Goal: Information Seeking & Learning: Check status

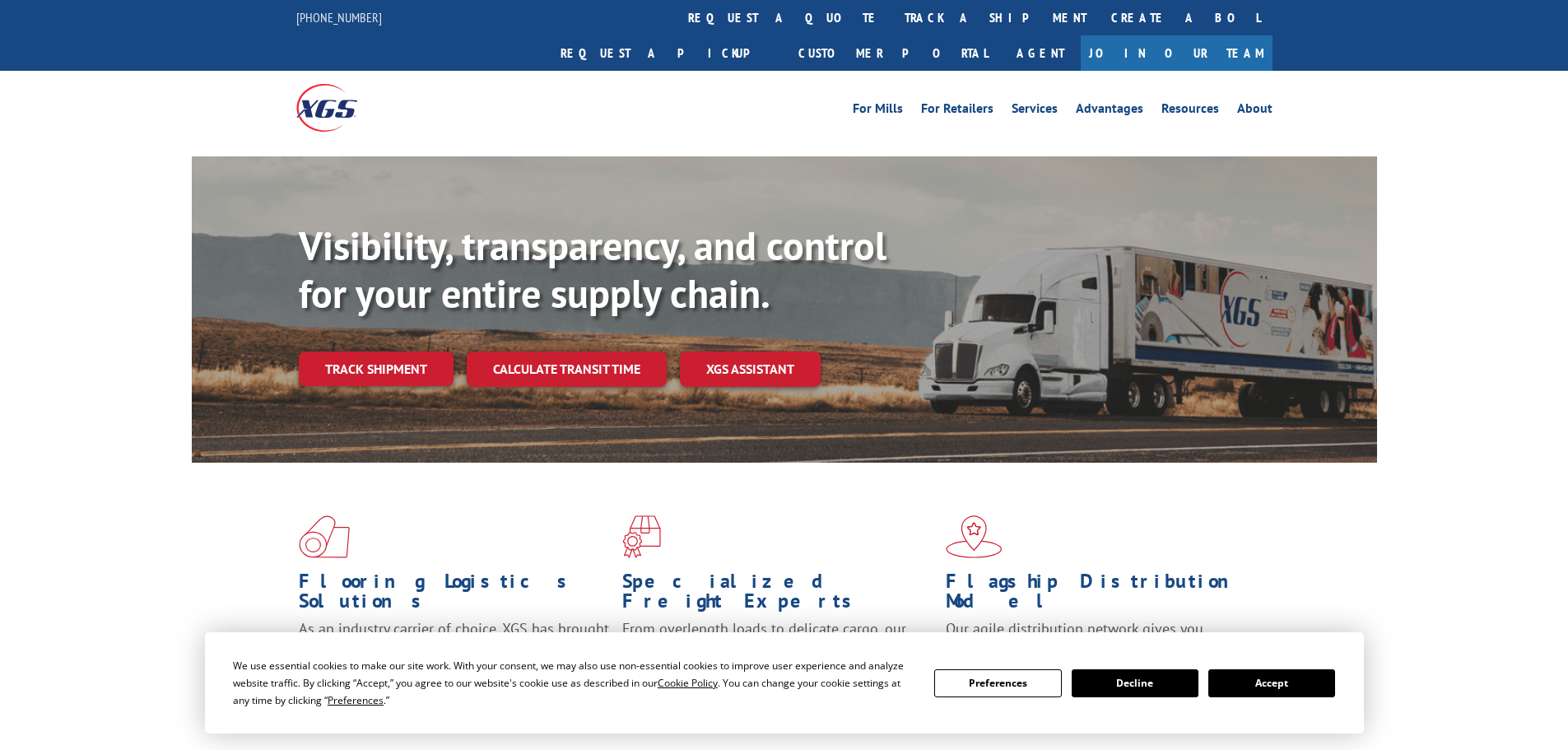
click at [1286, 684] on button "Accept" at bounding box center [1272, 684] width 127 height 28
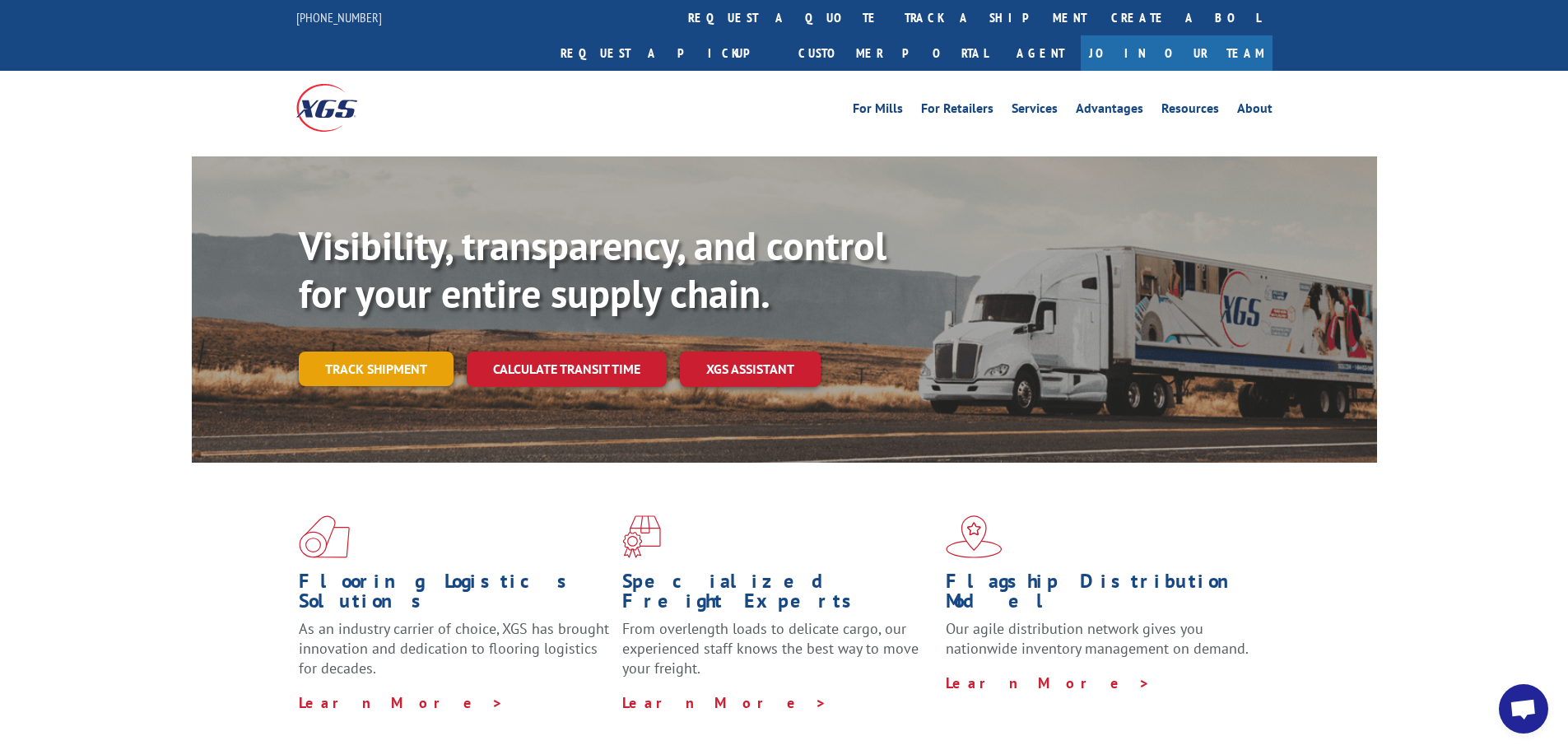
click at [422, 352] on link "Track shipment" at bounding box center [376, 369] width 155 height 35
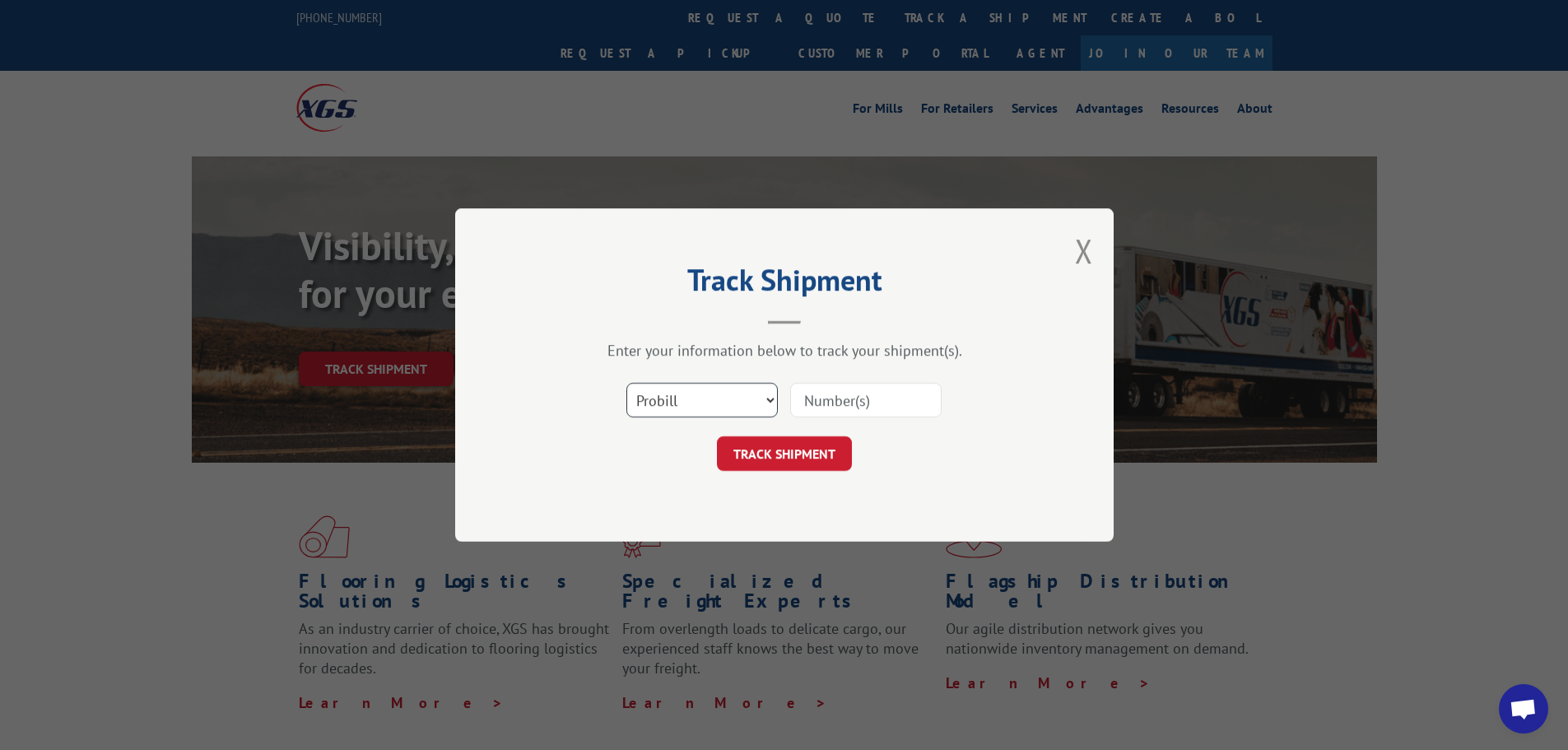
click at [672, 389] on select "Select category... Probill BOL PO" at bounding box center [702, 401] width 151 height 35
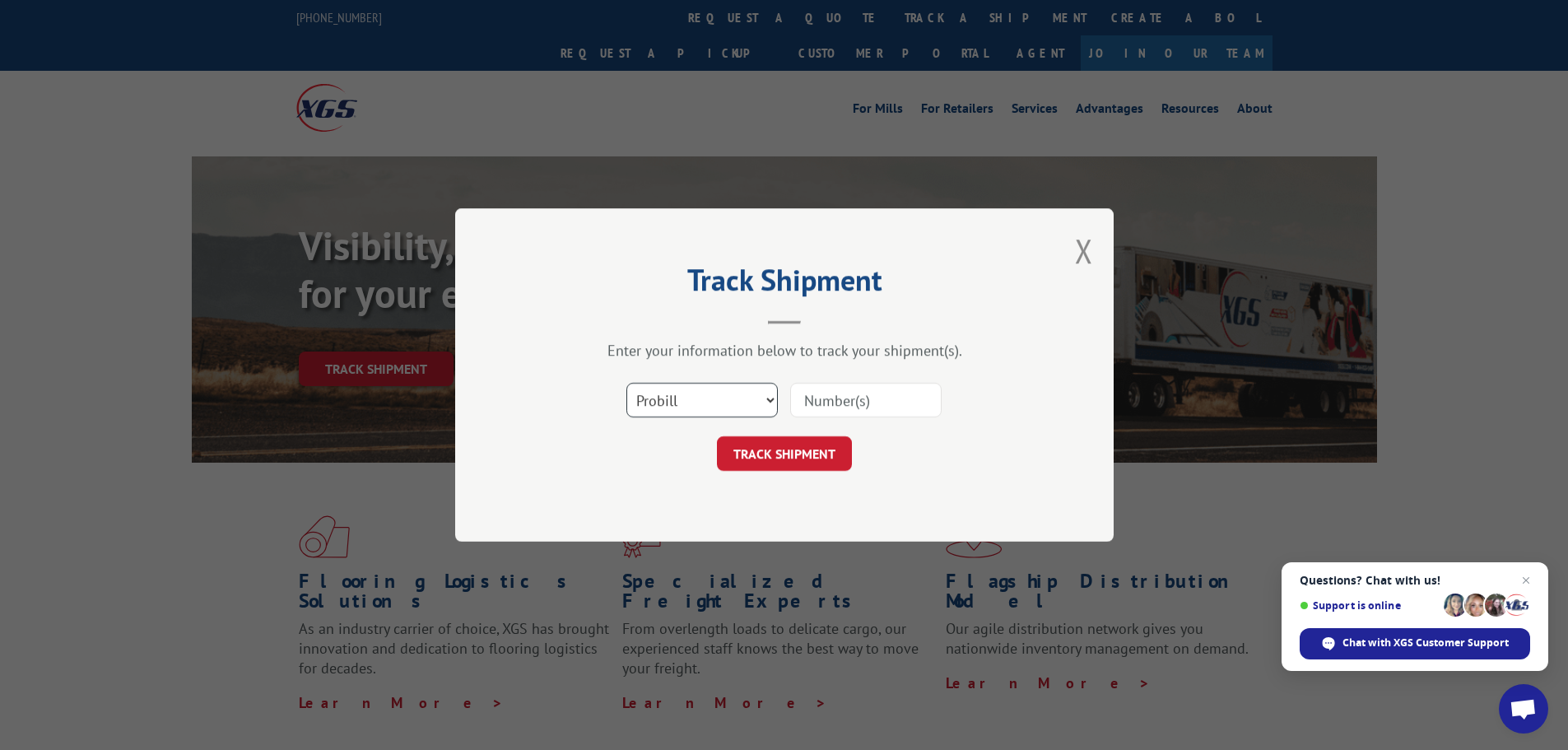
select select "po"
click at [626, 383] on select "Select category... Probill BOL PO" at bounding box center [702, 401] width 151 height 35
click at [843, 407] on input at bounding box center [866, 401] width 151 height 35
paste input "04523266"
type input "04523266"
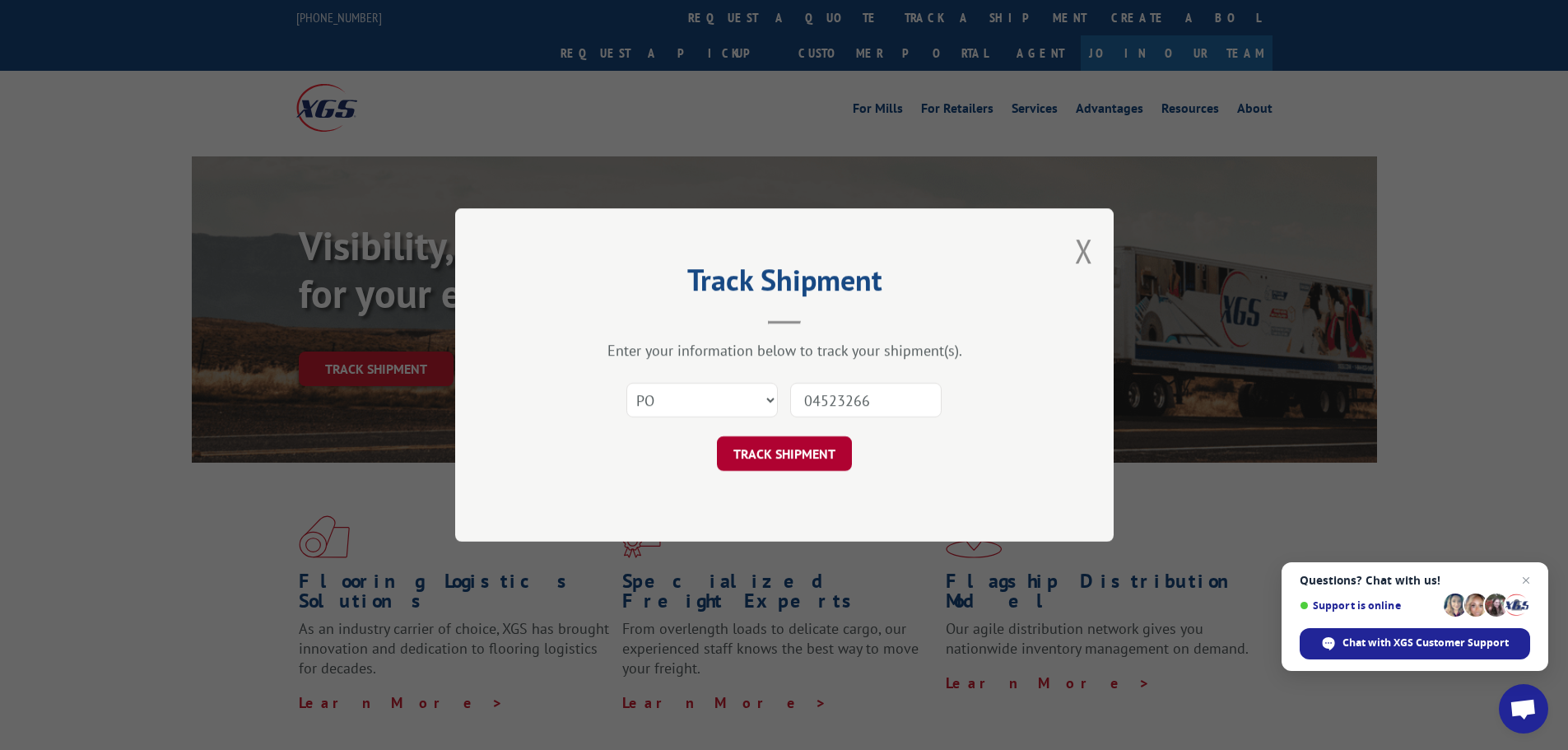
click at [813, 451] on button "TRACK SHIPMENT" at bounding box center [784, 454] width 135 height 35
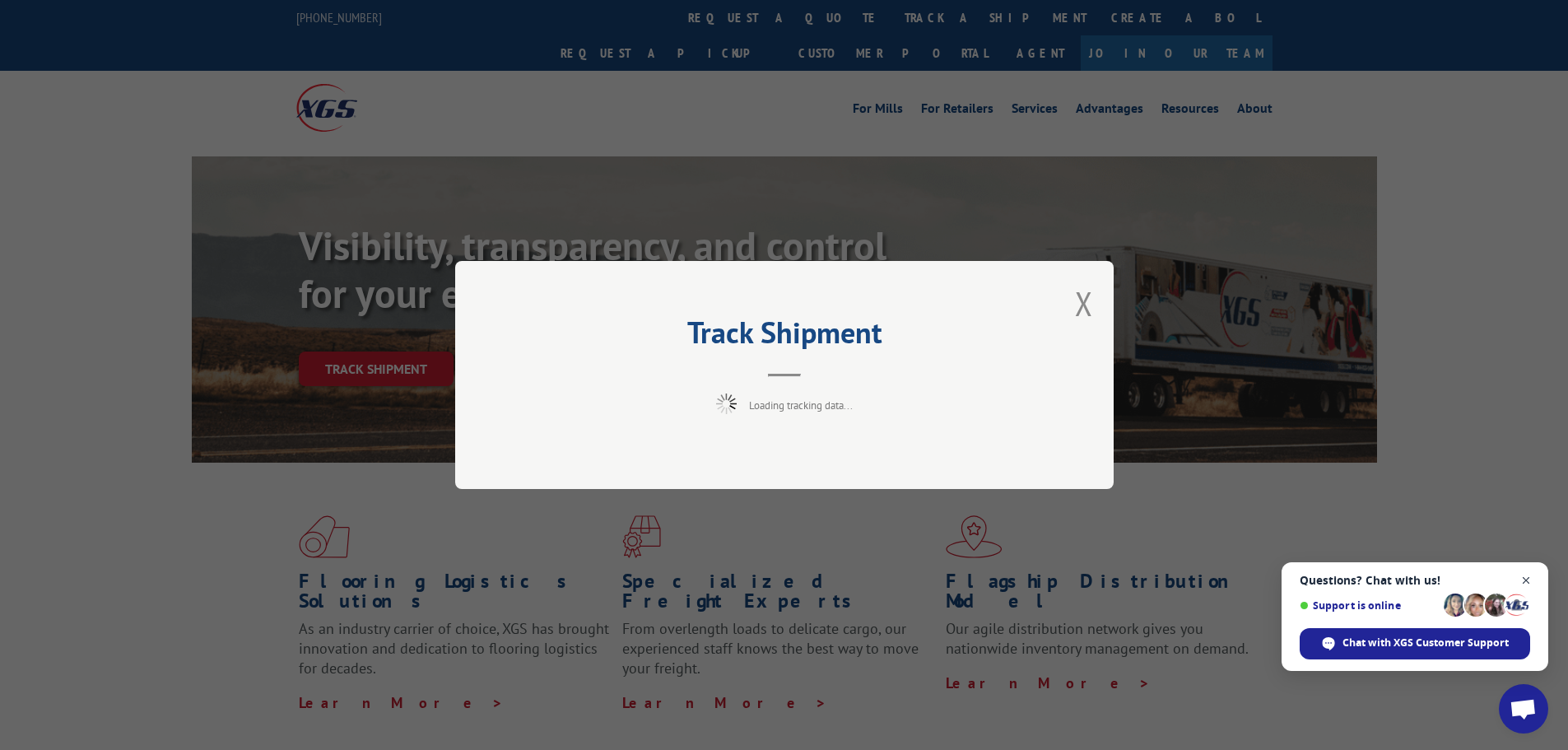
click at [1532, 578] on span "Close chat" at bounding box center [1527, 580] width 21 height 21
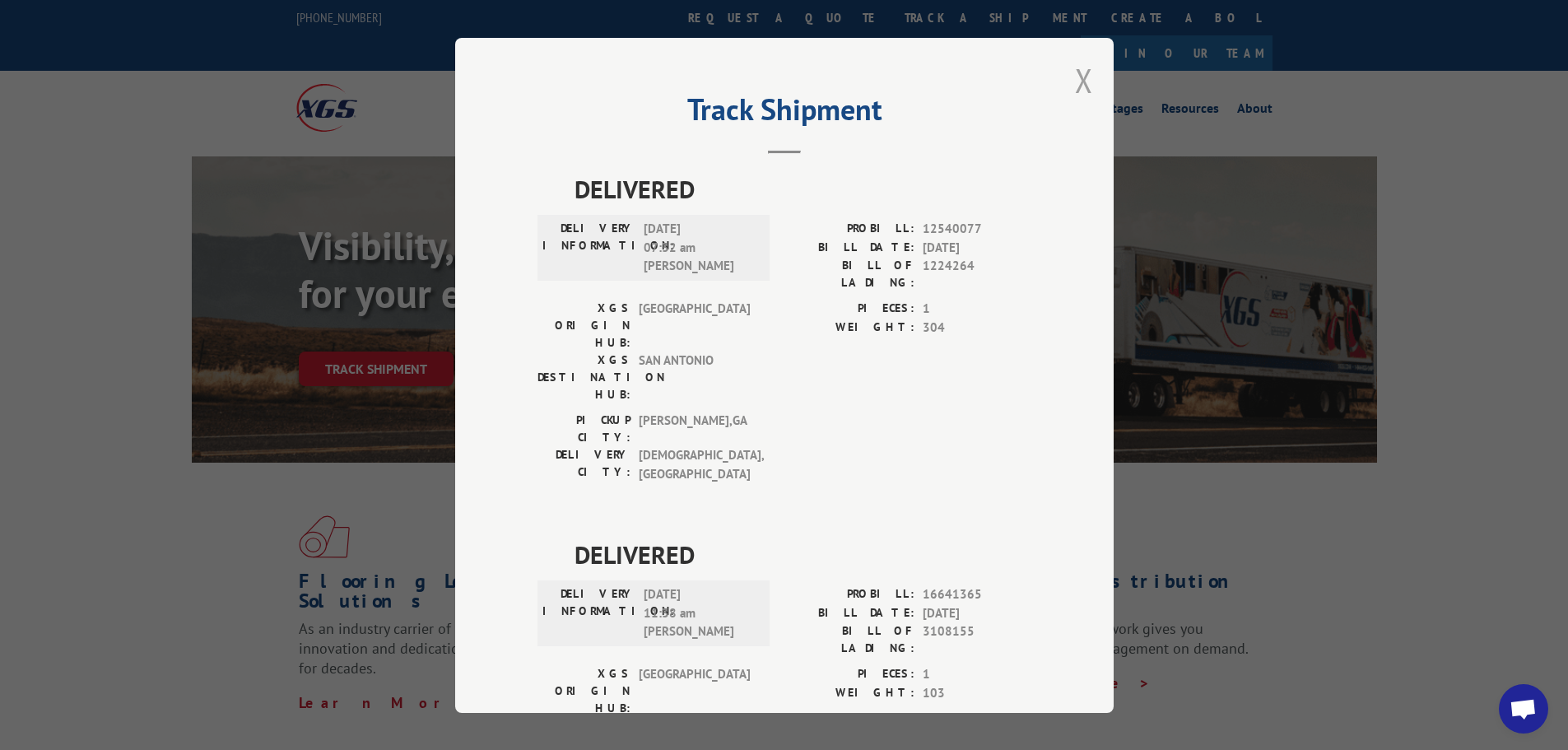
click at [1075, 81] on button "Close modal" at bounding box center [1084, 80] width 18 height 44
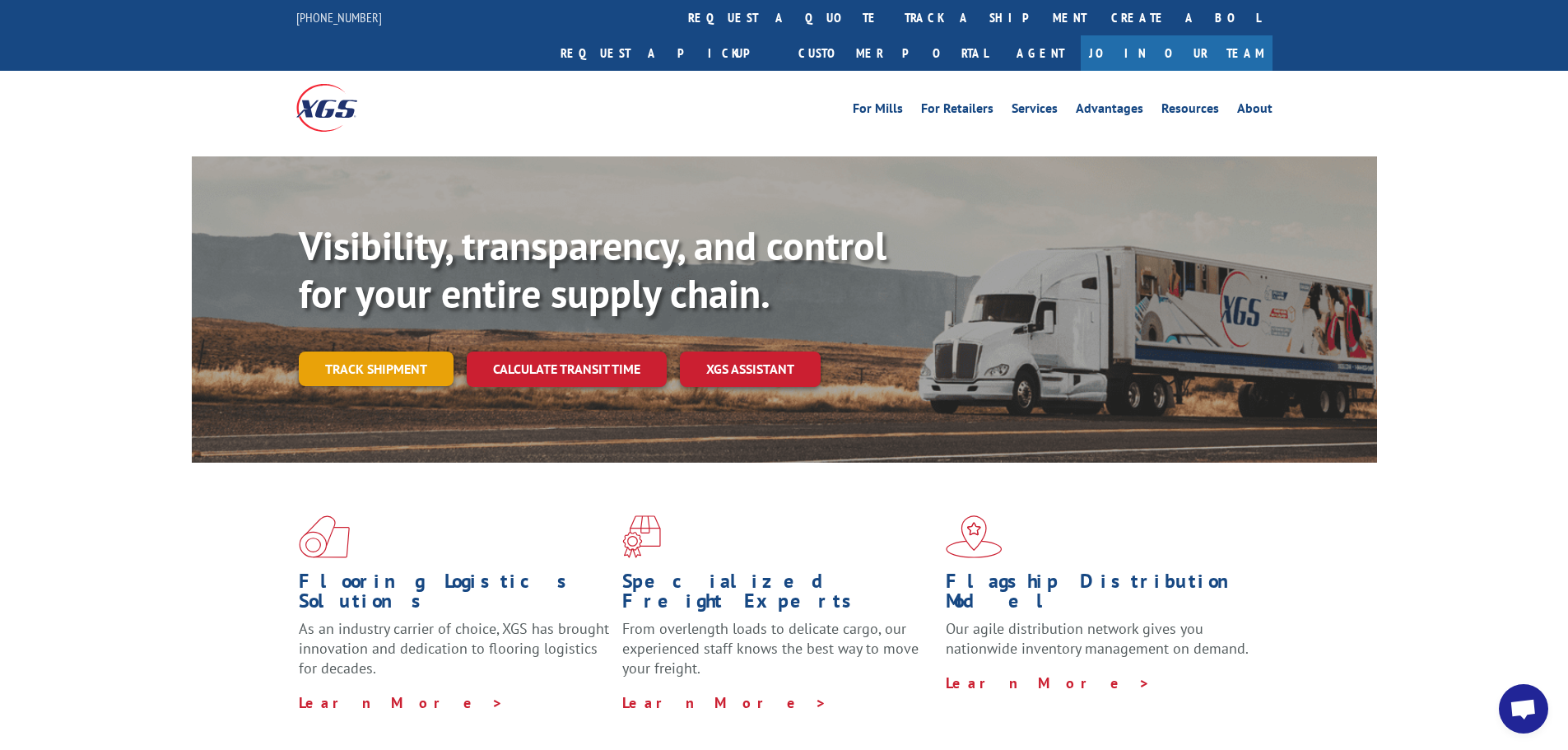
click at [382, 352] on link "Track shipment" at bounding box center [376, 369] width 155 height 35
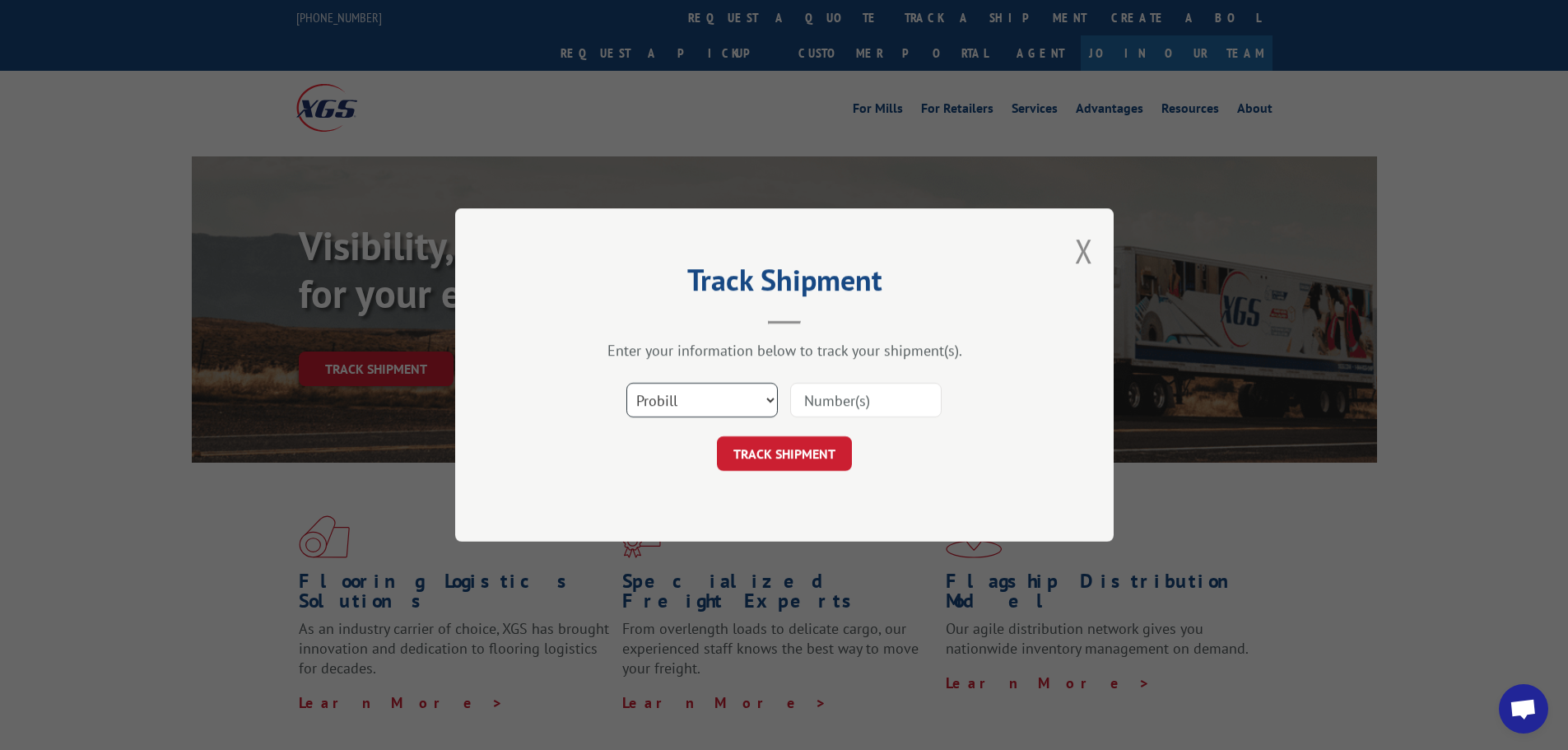
click at [676, 406] on select "Select category... Probill BOL PO" at bounding box center [702, 401] width 151 height 35
select select "po"
click at [626, 383] on select "Select category... Probill BOL PO" at bounding box center [702, 401] width 151 height 35
click at [827, 407] on input at bounding box center [866, 401] width 151 height 35
paste input "04523593"
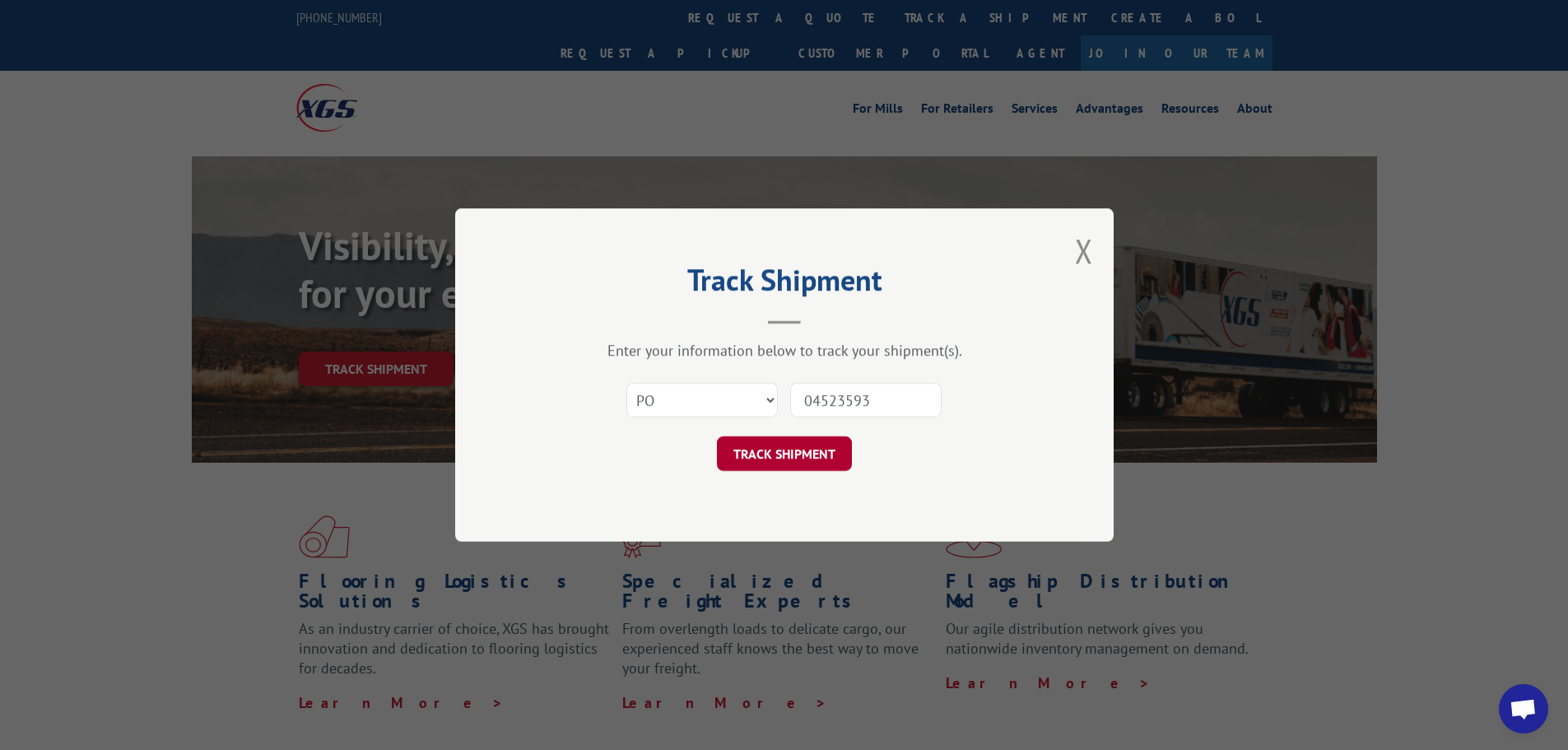
type input "04523593"
click at [800, 442] on button "TRACK SHIPMENT" at bounding box center [784, 454] width 135 height 35
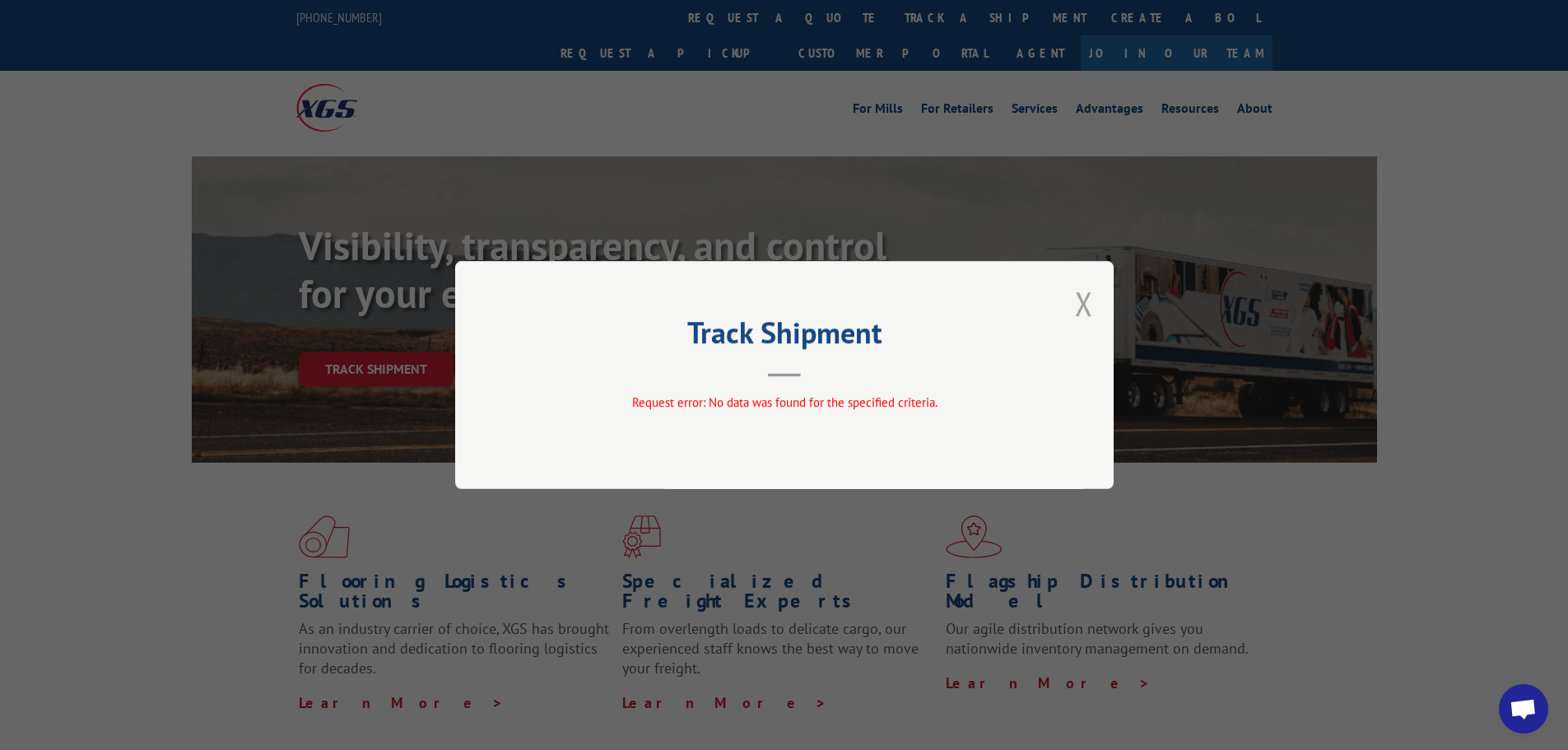
click at [1086, 294] on button "Close modal" at bounding box center [1084, 303] width 18 height 44
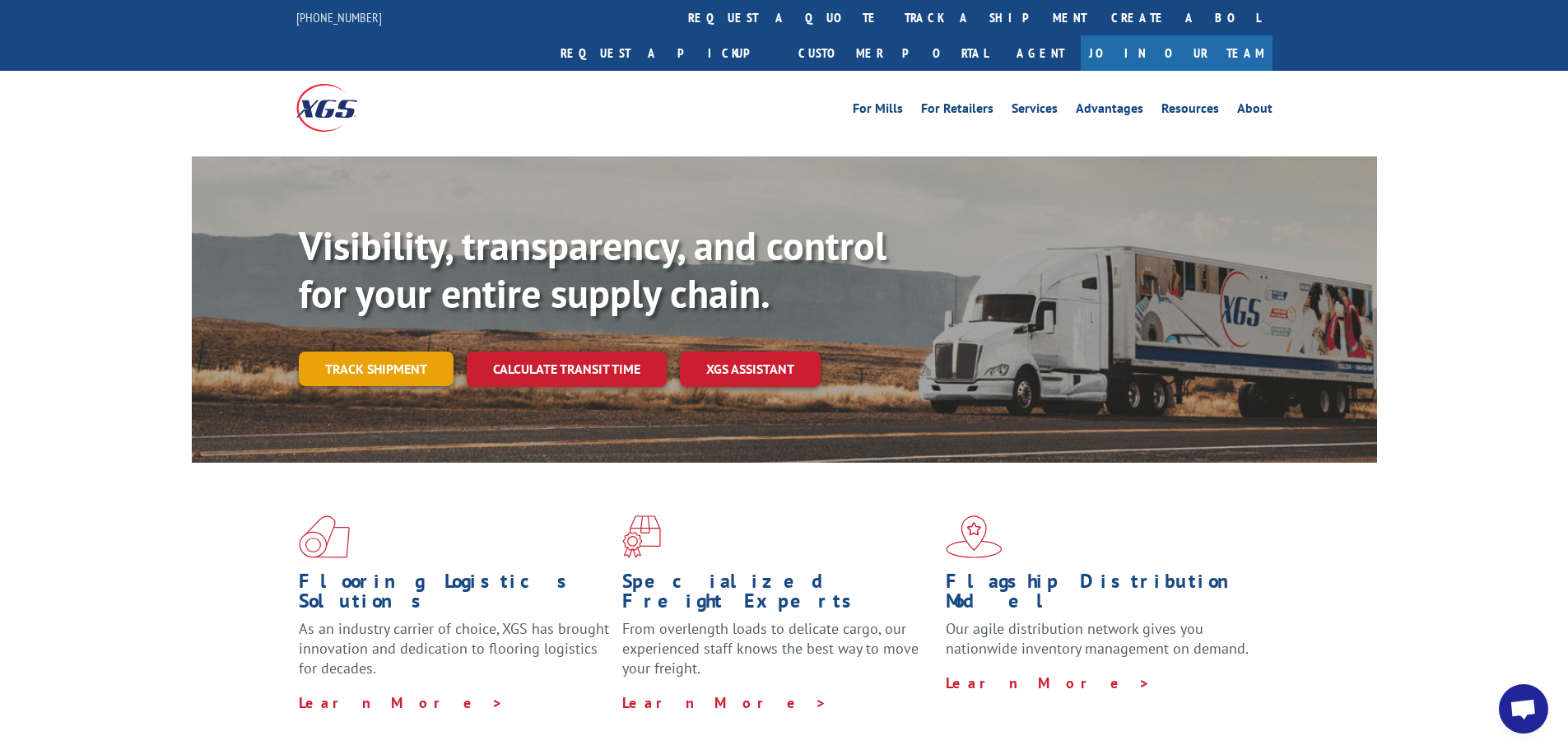
click at [365, 352] on link "Track shipment" at bounding box center [376, 369] width 155 height 35
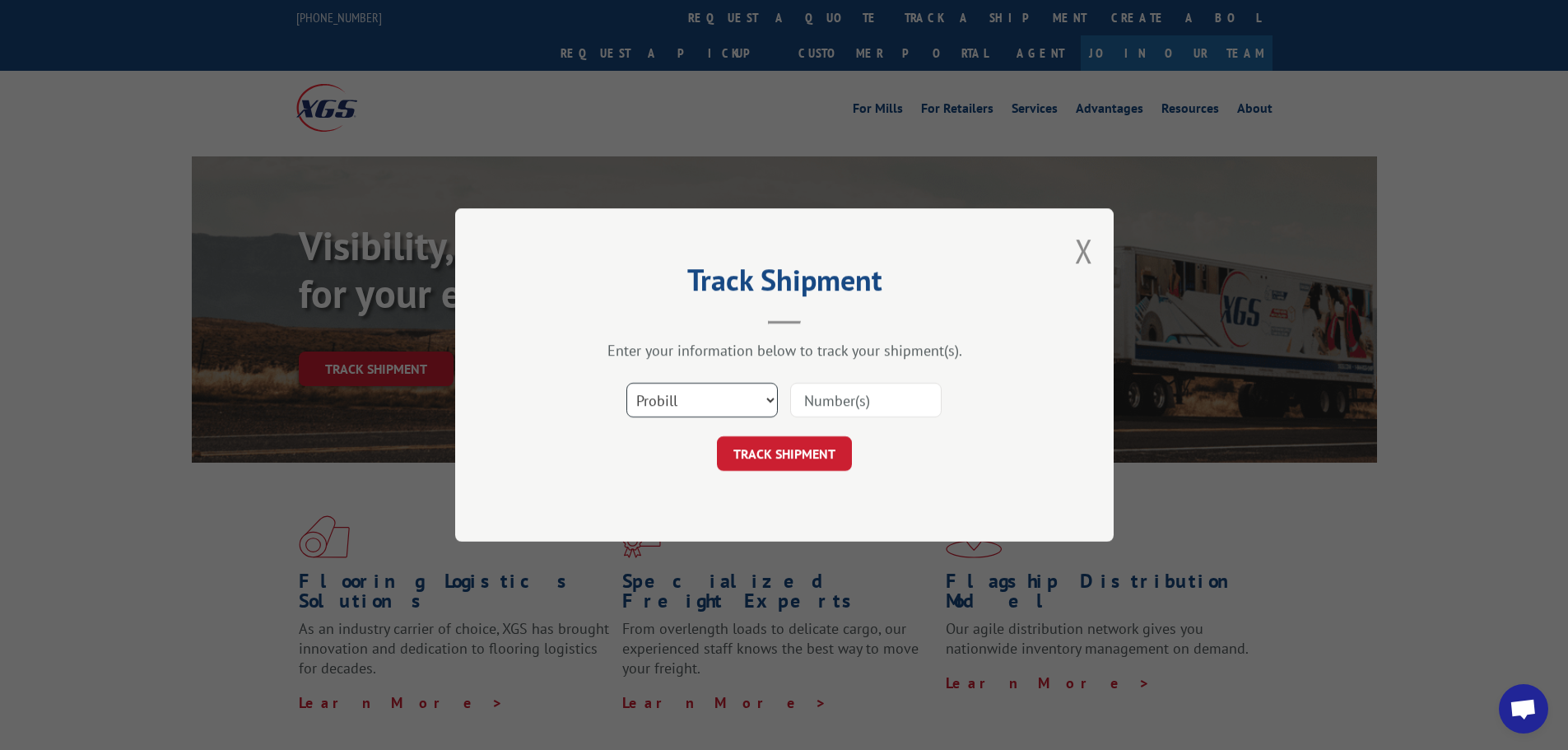
click at [645, 401] on select "Select category... Probill BOL PO" at bounding box center [702, 401] width 151 height 35
select select "po"
click at [626, 383] on select "Select category... Probill BOL PO" at bounding box center [702, 401] width 151 height 35
click at [855, 392] on input at bounding box center [866, 401] width 151 height 35
type input "04523593"
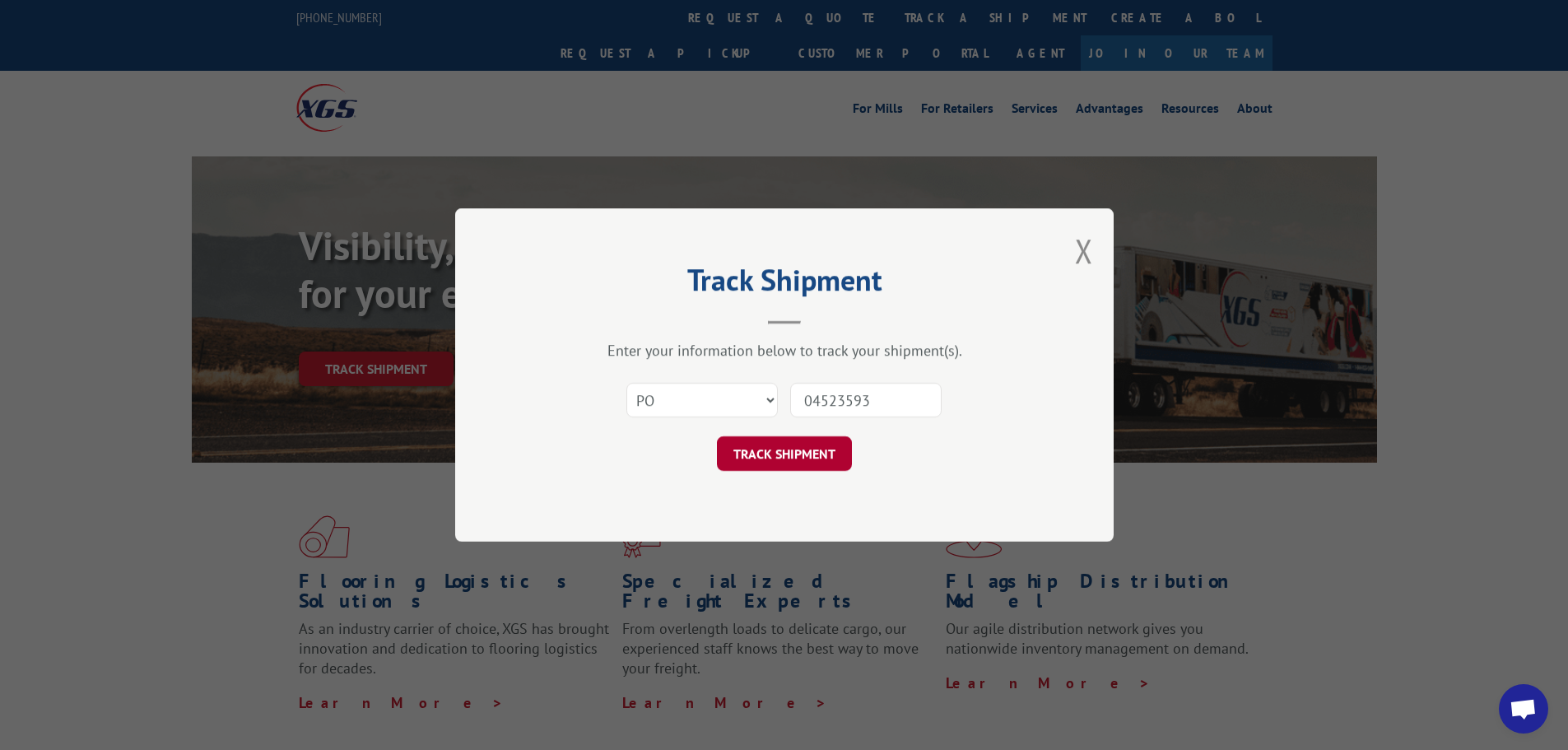
click at [823, 456] on button "TRACK SHIPMENT" at bounding box center [784, 454] width 135 height 35
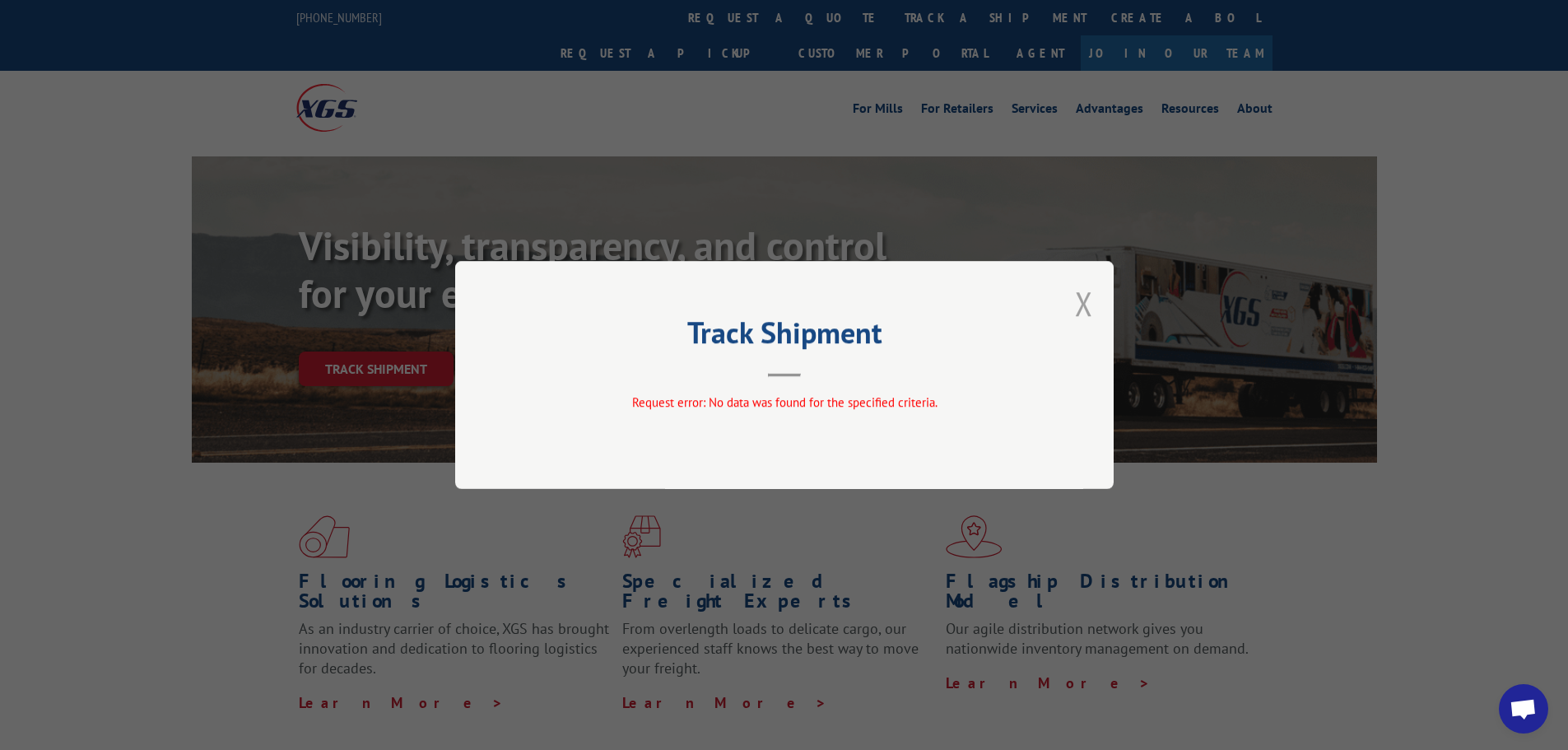
click at [1082, 303] on button "Close modal" at bounding box center [1084, 303] width 18 height 44
